Goal: Contribute content: Contribute content

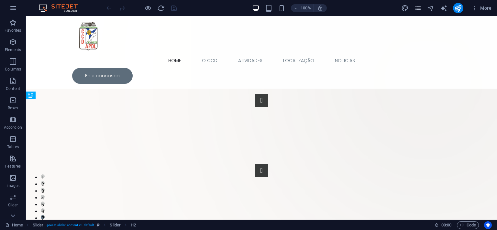
click at [415, 10] on span "pages" at bounding box center [418, 8] width 8 height 7
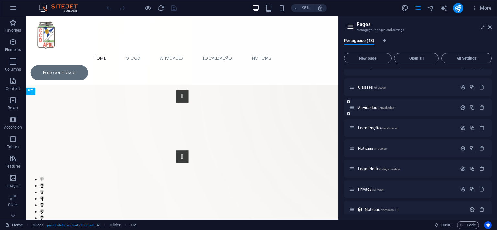
scroll to position [59, 0]
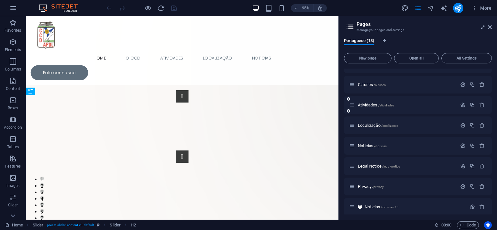
click at [403, 102] on div "Atividades /atividades" at bounding box center [403, 104] width 108 height 7
click at [370, 105] on span "Atividades /atividades" at bounding box center [376, 105] width 36 height 5
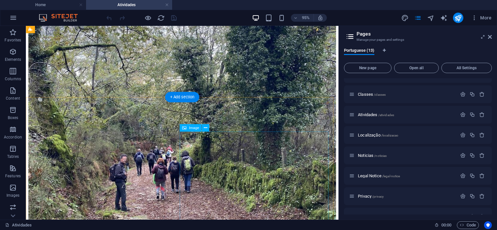
scroll to position [649, 0]
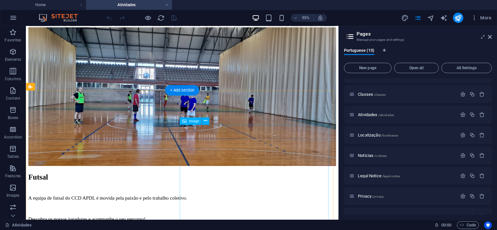
scroll to position [820, 0]
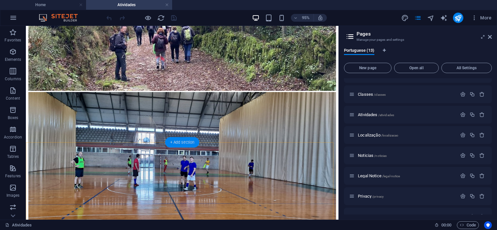
click at [170, 143] on div "+ Add section" at bounding box center [182, 142] width 34 height 10
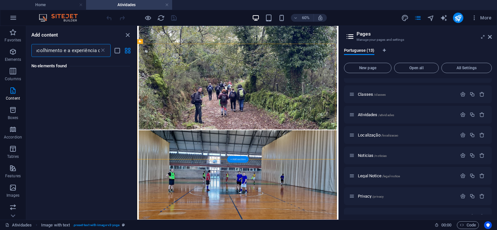
scroll to position [0, 0]
type input "Pode encontrar-nos dentro do Terminal de [GEOGRAPHIC_DATA] e da [GEOGRAPHIC_DAT…"
click at [129, 34] on icon "close panel" at bounding box center [127, 34] width 7 height 7
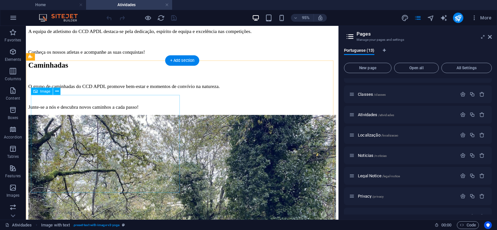
scroll to position [517, 0]
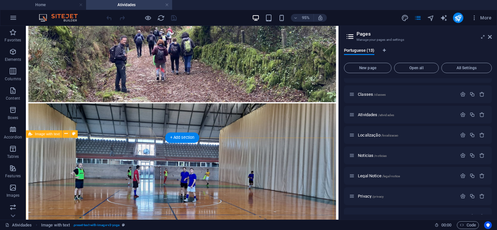
scroll to position [825, 0]
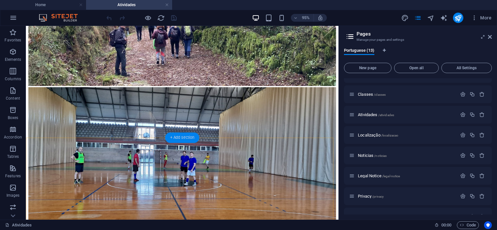
click at [188, 137] on div "+ Add section" at bounding box center [182, 138] width 34 height 10
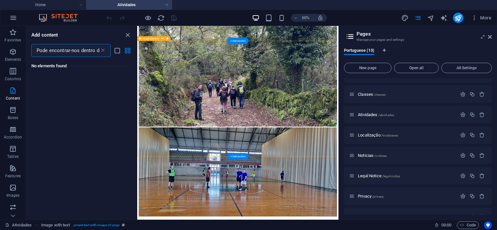
scroll to position [0, 1512]
click at [16, 96] on span "Content" at bounding box center [13, 95] width 26 height 16
click at [100, 50] on icon at bounding box center [103, 50] width 6 height 6
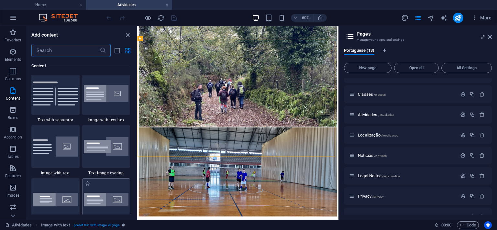
scroll to position [1180, 0]
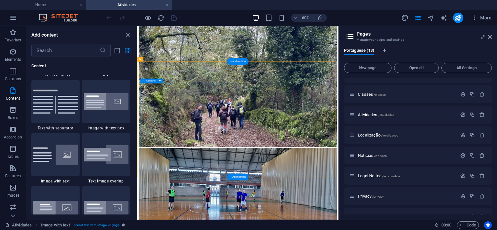
scroll to position [791, 0]
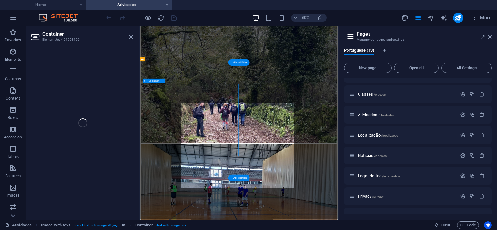
scroll to position [789, 0]
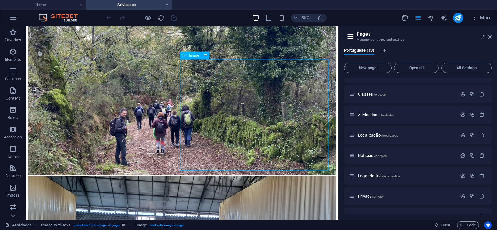
scroll to position [761, 0]
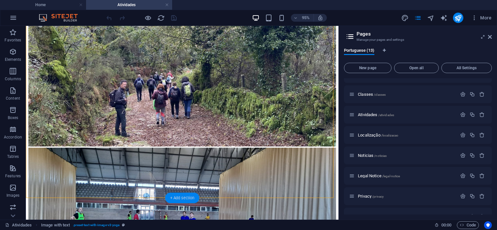
click at [187, 195] on div "+ Add section" at bounding box center [182, 198] width 34 height 10
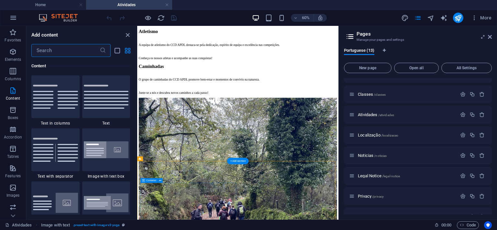
scroll to position [625, 0]
click at [143, 53] on span "Image with text" at bounding box center [151, 53] width 16 height 2
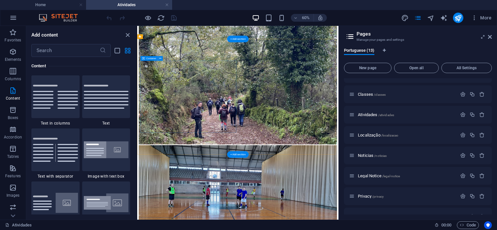
scroll to position [830, 0]
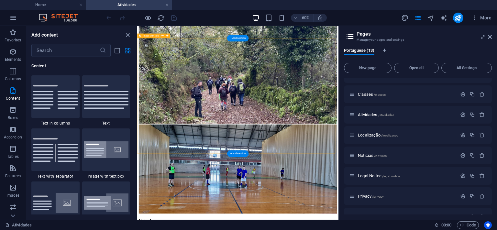
click at [230, 152] on div "+ Add section" at bounding box center [237, 153] width 21 height 6
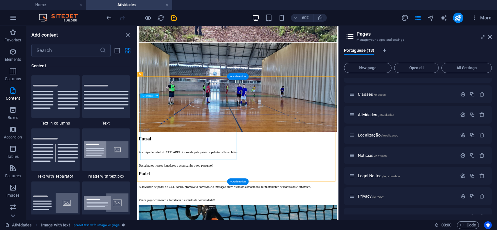
scroll to position [932, 0]
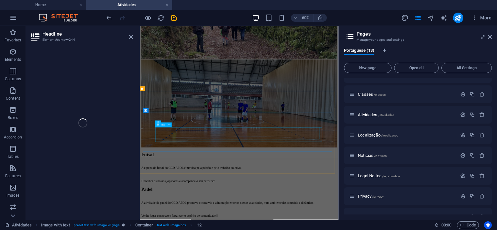
scroll to position [930, 0]
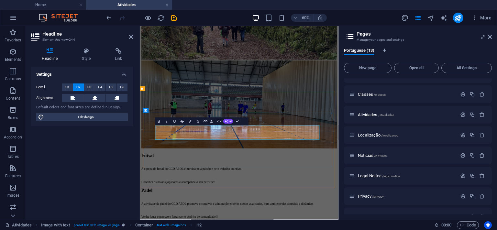
drag, startPoint x: 208, startPoint y: 208, endPoint x: 168, endPoint y: 204, distance: 40.7
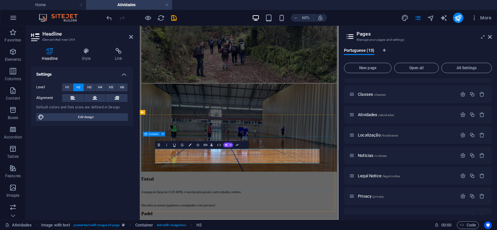
scroll to position [896, 0]
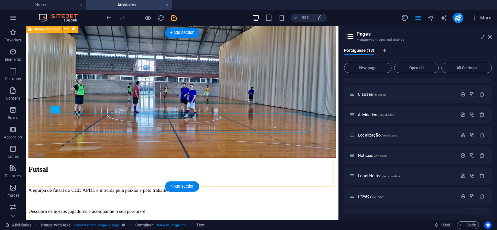
scroll to position [935, 0]
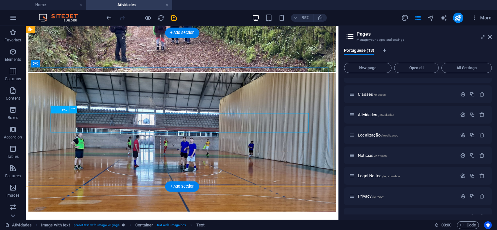
scroll to position [1031, 0]
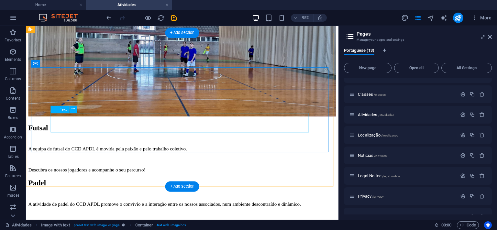
scroll to position [963, 0]
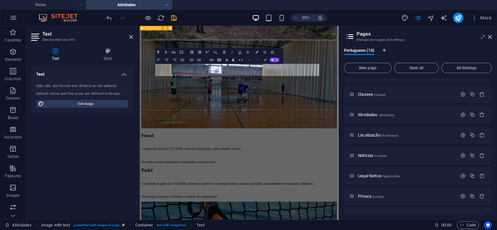
scroll to position [1060, 0]
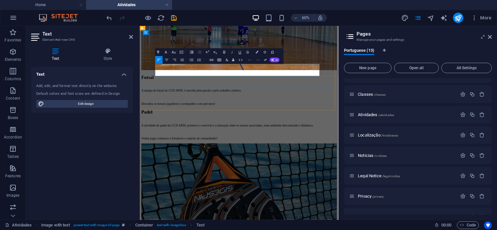
drag, startPoint x: 319, startPoint y: 106, endPoint x: 158, endPoint y: 93, distance: 161.1
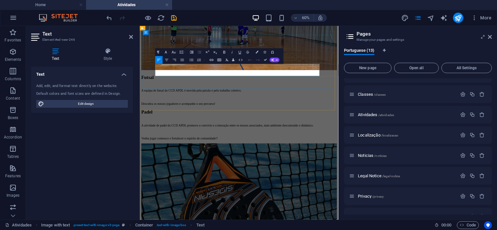
drag, startPoint x: 306, startPoint y: 106, endPoint x: 166, endPoint y: 91, distance: 140.6
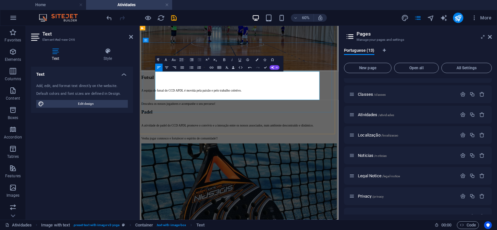
scroll to position [1026, 0]
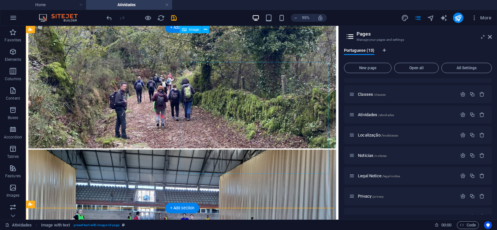
scroll to position [725, 0]
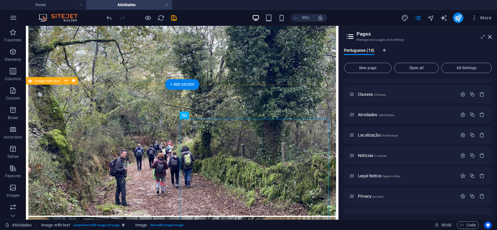
scroll to position [691, 0]
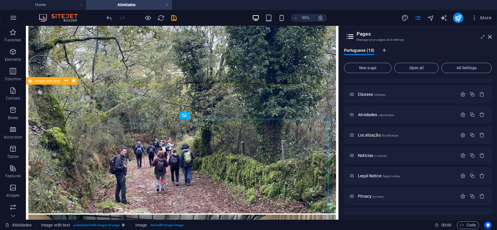
click at [50, 81] on span "Image with text" at bounding box center [47, 81] width 25 height 4
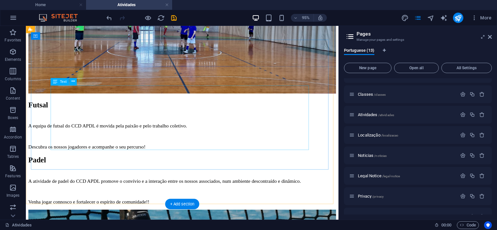
scroll to position [1033, 0]
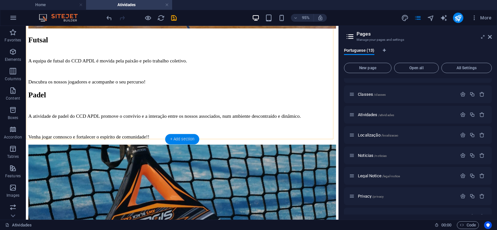
click at [183, 138] on div "+ Add section" at bounding box center [182, 139] width 34 height 10
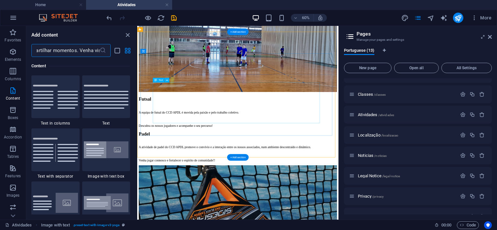
scroll to position [0, 0]
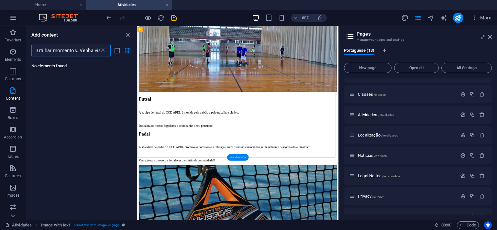
type input "Abrimos as portas do nosso bar com o objetivo de receber todos com a simpatia q…"
click at [239, 156] on div "+ Add section" at bounding box center [237, 157] width 21 height 6
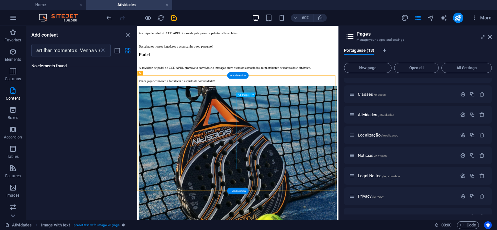
scroll to position [1169, 0]
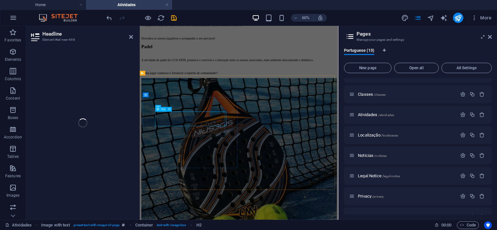
scroll to position [1166, 0]
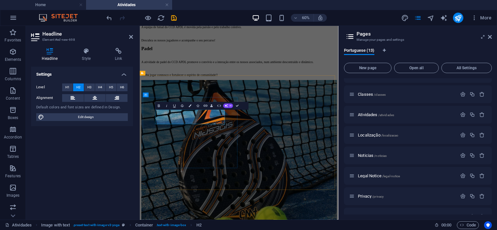
drag, startPoint x: 219, startPoint y: 180, endPoint x: 180, endPoint y: 188, distance: 39.6
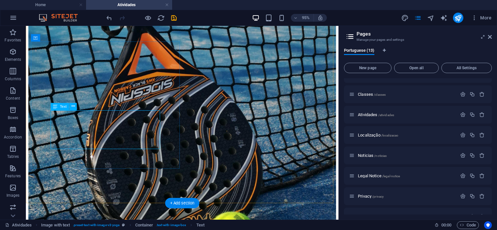
scroll to position [1172, 0]
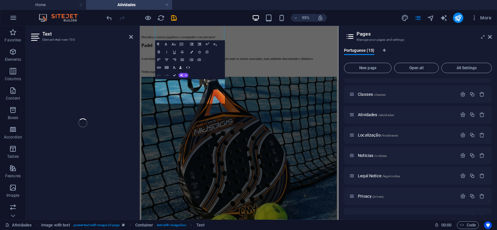
scroll to position [1268, 0]
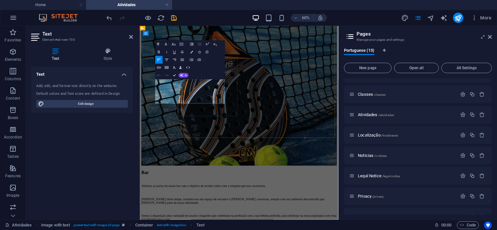
drag, startPoint x: 207, startPoint y: 151, endPoint x: 167, endPoint y: 119, distance: 51.5
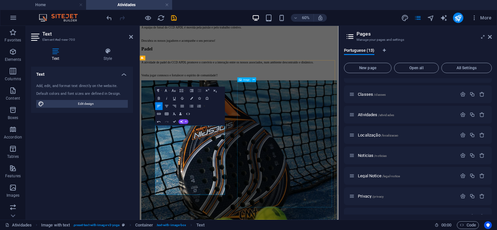
scroll to position [1200, 0]
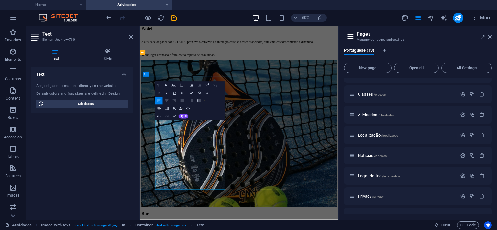
drag, startPoint x: 228, startPoint y: 275, endPoint x: 167, endPoint y: 252, distance: 65.2
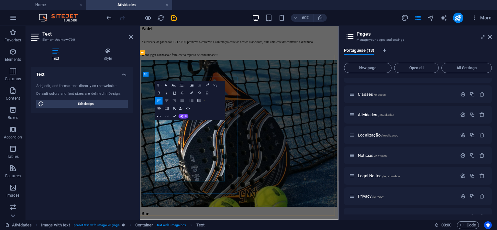
drag, startPoint x: 202, startPoint y: 186, endPoint x: 163, endPoint y: 187, distance: 39.2
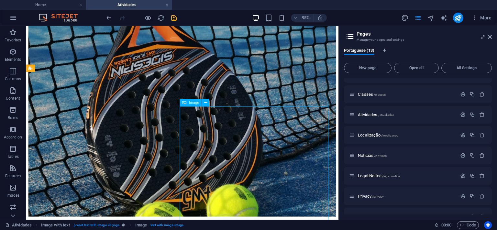
scroll to position [1103, 0]
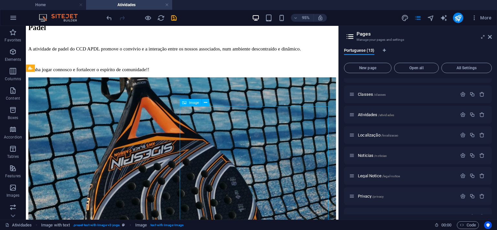
click at [197, 104] on span "Image" at bounding box center [194, 103] width 10 height 4
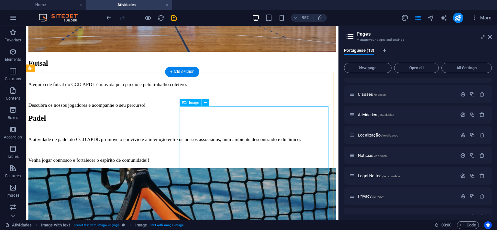
select select "%"
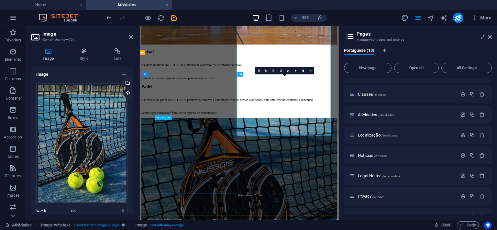
scroll to position [1200, 0]
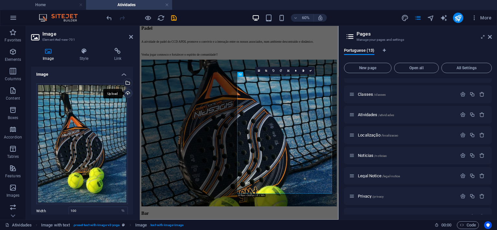
click at [122, 93] on div "Upload" at bounding box center [127, 94] width 10 height 10
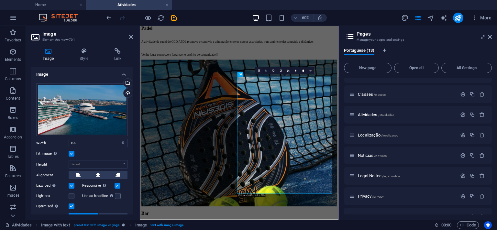
click at [265, 72] on link at bounding box center [266, 70] width 7 height 7
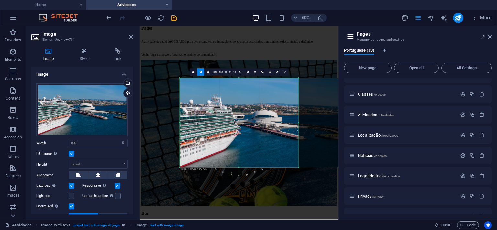
drag, startPoint x: 227, startPoint y: 115, endPoint x: 249, endPoint y: 115, distance: 21.7
click at [249, 115] on div at bounding box center [259, 122] width 159 height 89
click at [286, 75] on link at bounding box center [284, 72] width 7 height 7
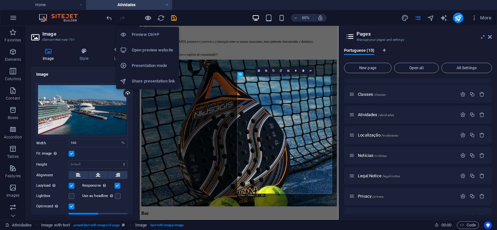
click at [148, 20] on icon "button" at bounding box center [147, 17] width 7 height 7
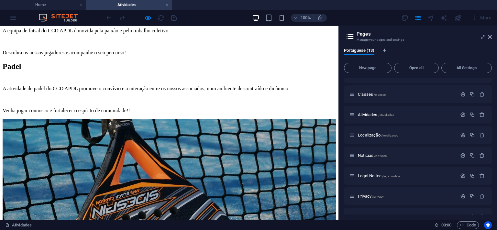
scroll to position [1068, 0]
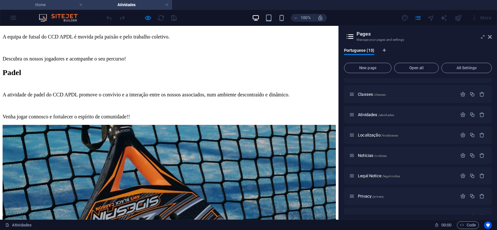
click at [80, 8] on li "Home" at bounding box center [43, 5] width 86 height 10
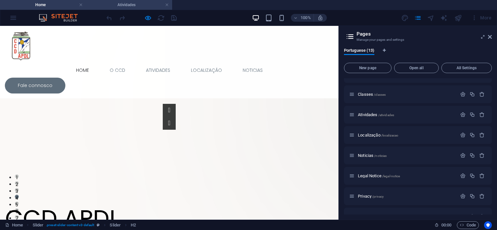
click at [137, 8] on h4 "Atividades" at bounding box center [129, 4] width 86 height 7
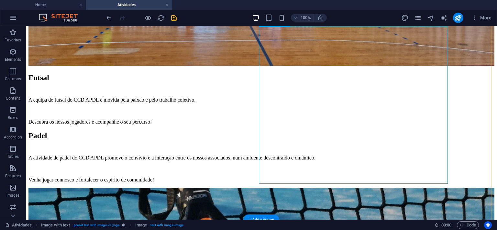
scroll to position [1255, 0]
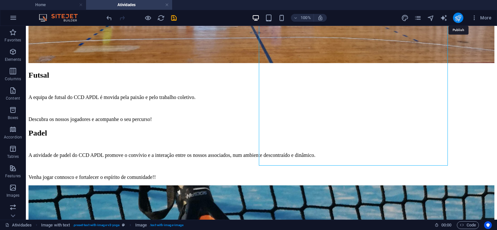
click at [457, 19] on icon "publish" at bounding box center [457, 17] width 7 height 7
select select "%"
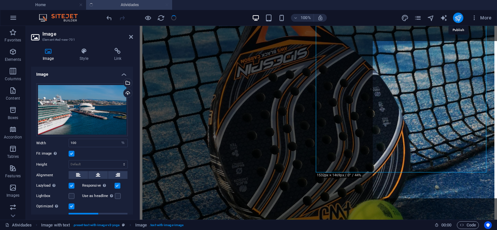
scroll to position [1223, 0]
